Goal: Transaction & Acquisition: Register for event/course

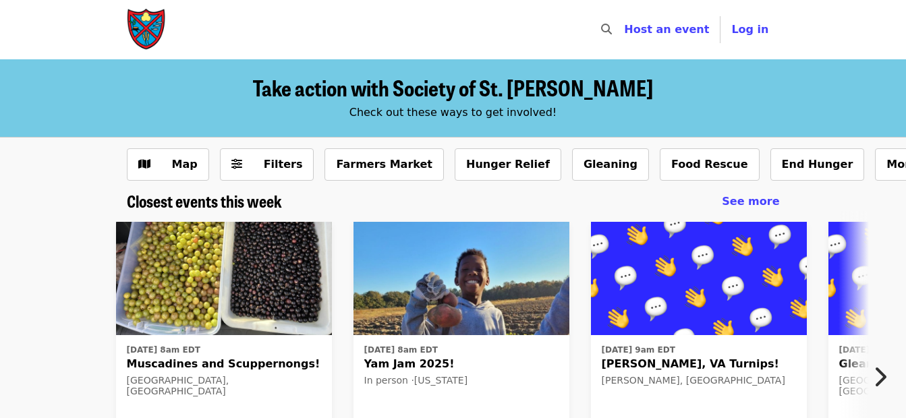
click at [878, 378] on icon "chevron-right icon" at bounding box center [879, 377] width 13 height 26
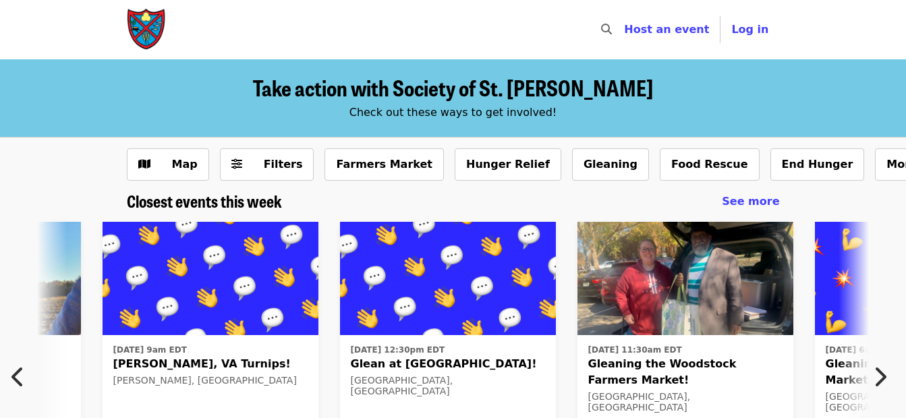
click at [877, 378] on icon "chevron-right icon" at bounding box center [879, 377] width 13 height 26
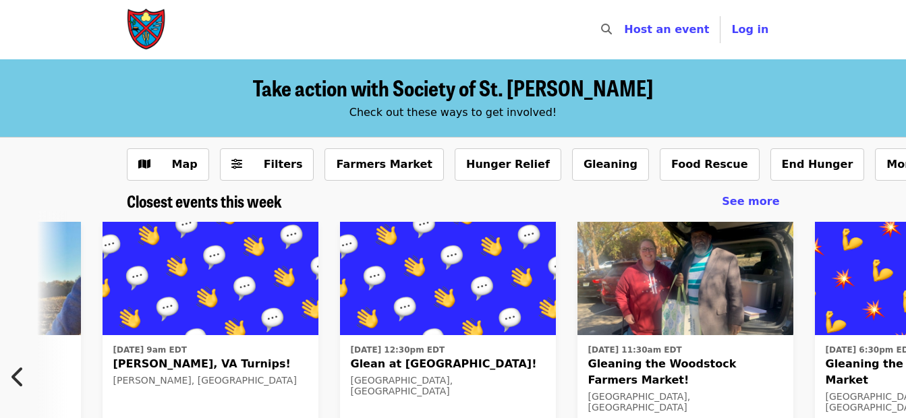
scroll to position [0, 1068]
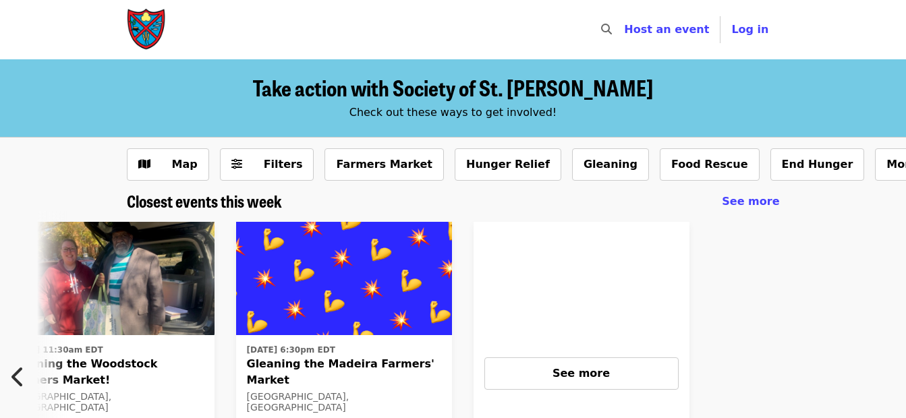
click at [877, 378] on div at bounding box center [836, 373] width 272 height 325
click at [15, 374] on icon "chevron-left icon" at bounding box center [17, 377] width 13 height 26
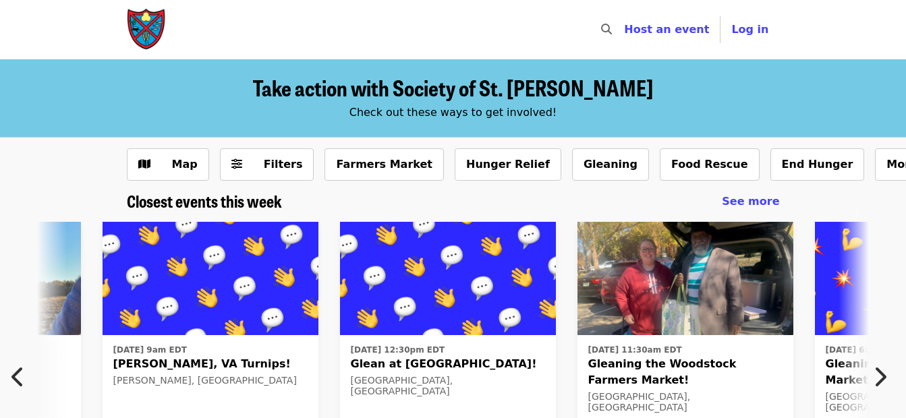
click at [18, 374] on icon "chevron-left icon" at bounding box center [17, 377] width 13 height 26
click at [20, 374] on div "[DATE] 8am EDT Muscadines and Scuppernongs! [GEOGRAPHIC_DATA], [GEOGRAPHIC_DATA…" at bounding box center [447, 373] width 1047 height 325
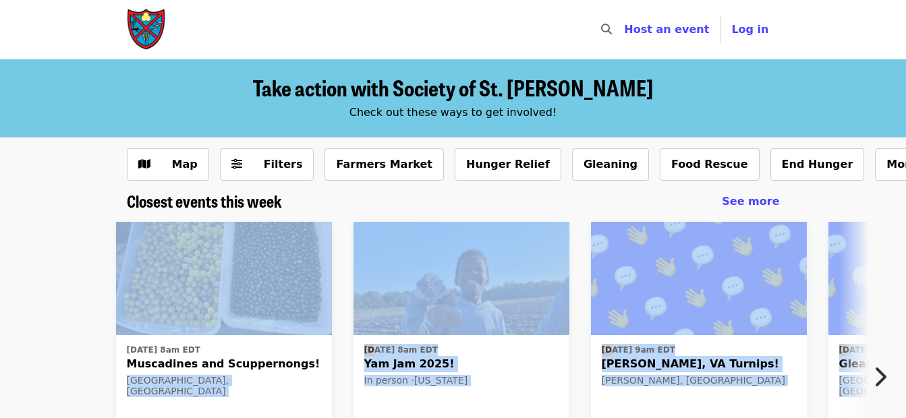
click at [232, 297] on img at bounding box center [224, 278] width 216 height 113
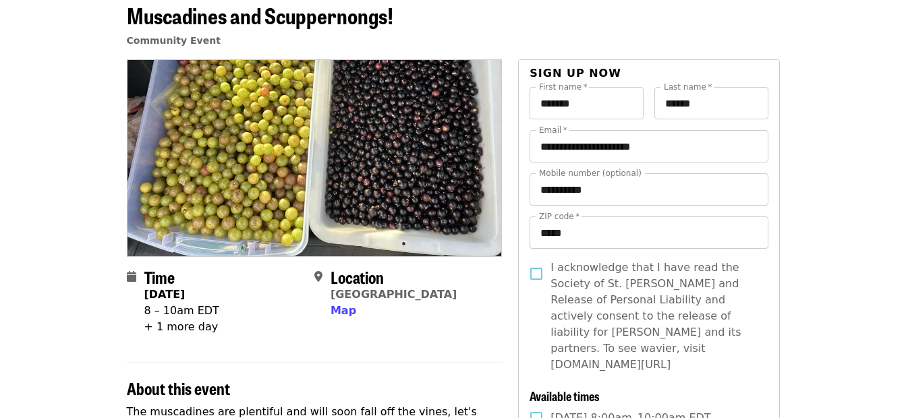
scroll to position [135, 0]
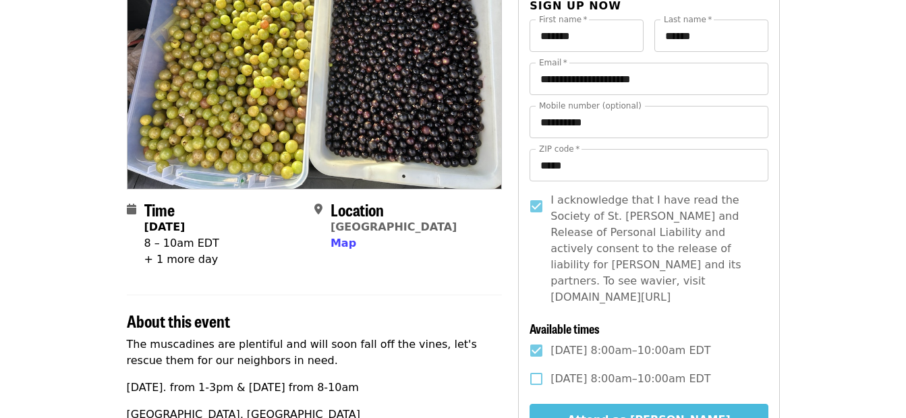
click at [612, 407] on button "Attend as [PERSON_NAME]" at bounding box center [648, 420] width 238 height 32
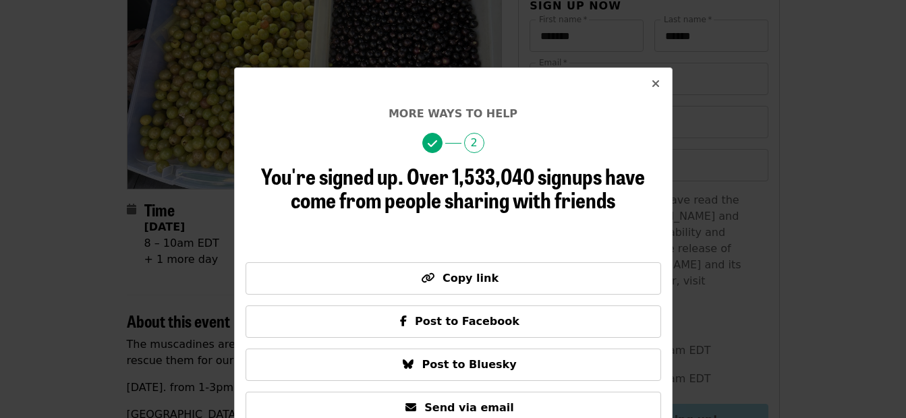
click at [645, 81] on button "Close" at bounding box center [655, 84] width 32 height 32
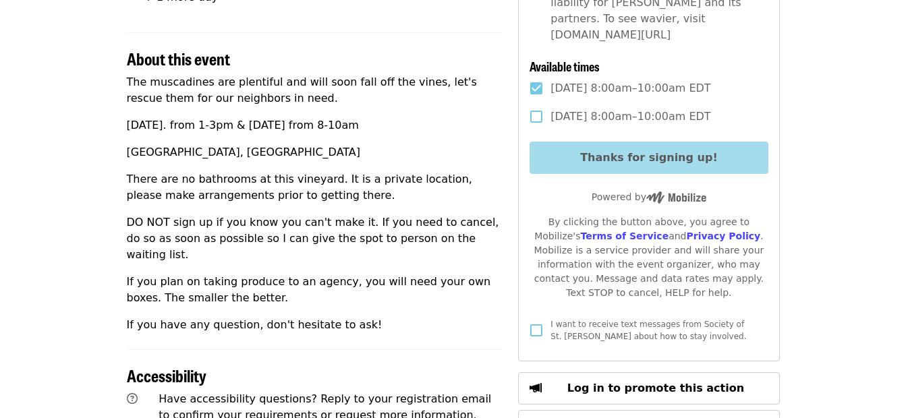
scroll to position [0, 0]
